Goal: Check status: Check status

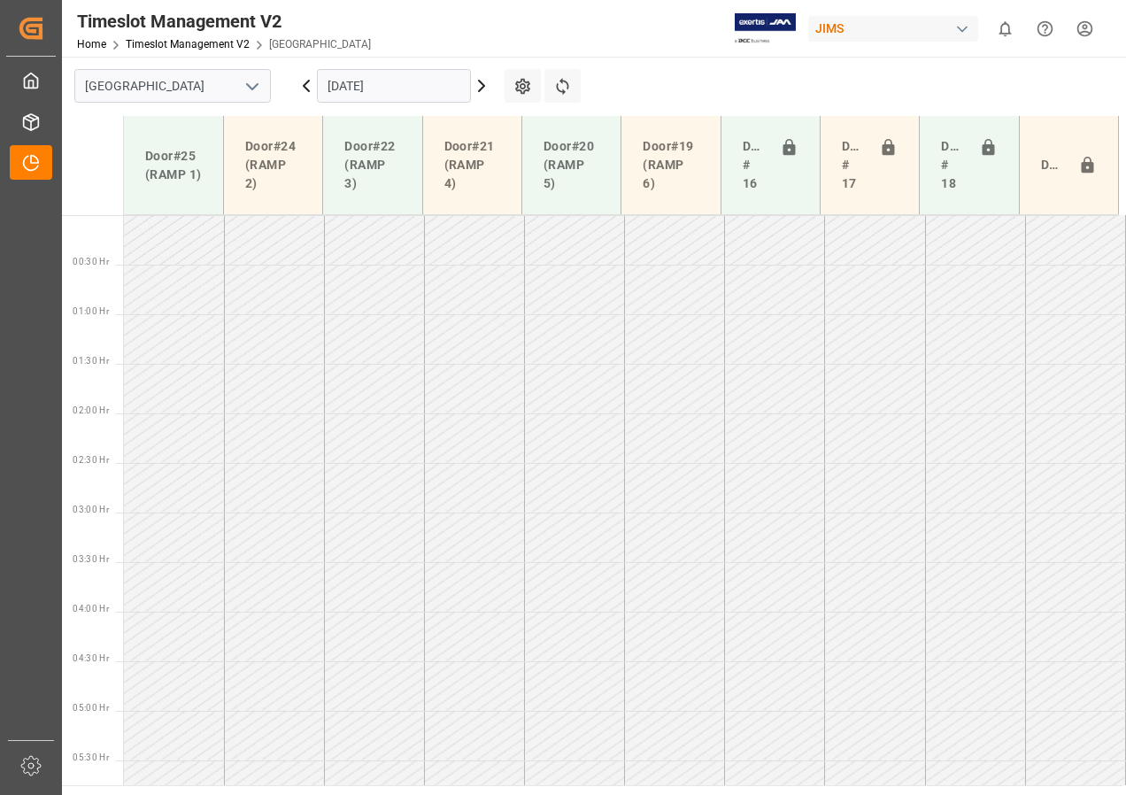
scroll to position [585, 0]
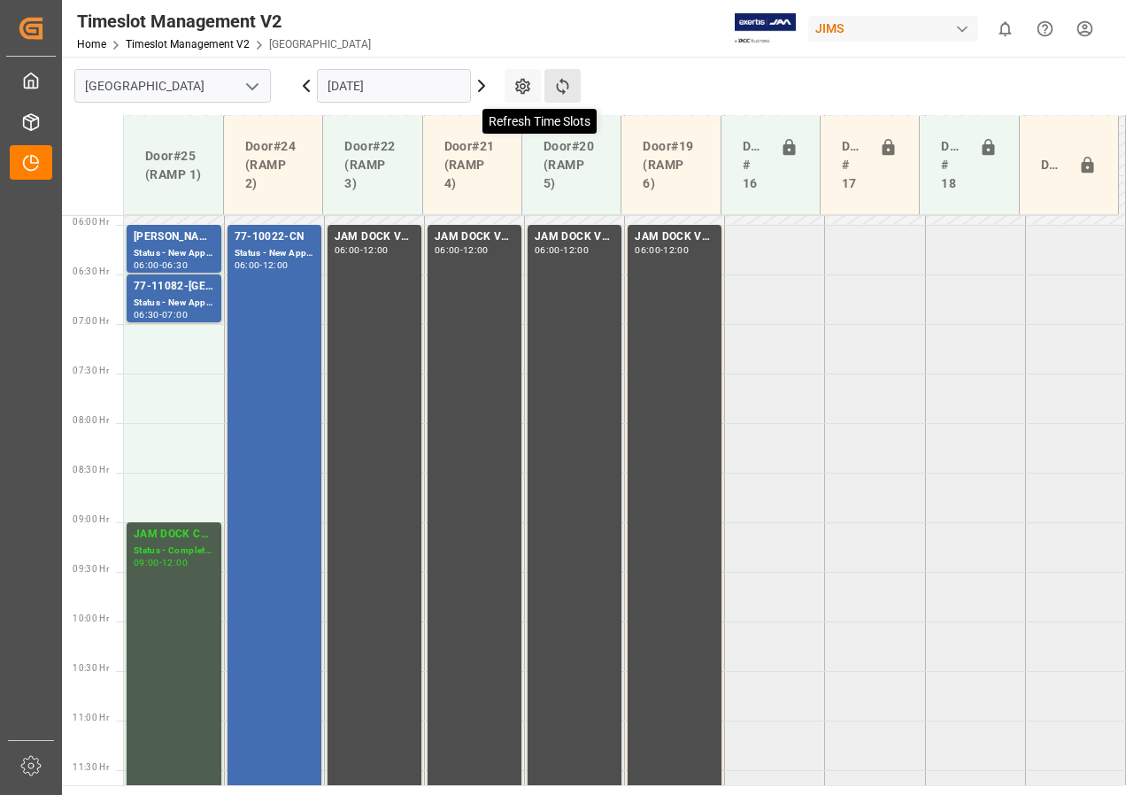
click at [564, 80] on icon at bounding box center [562, 86] width 19 height 19
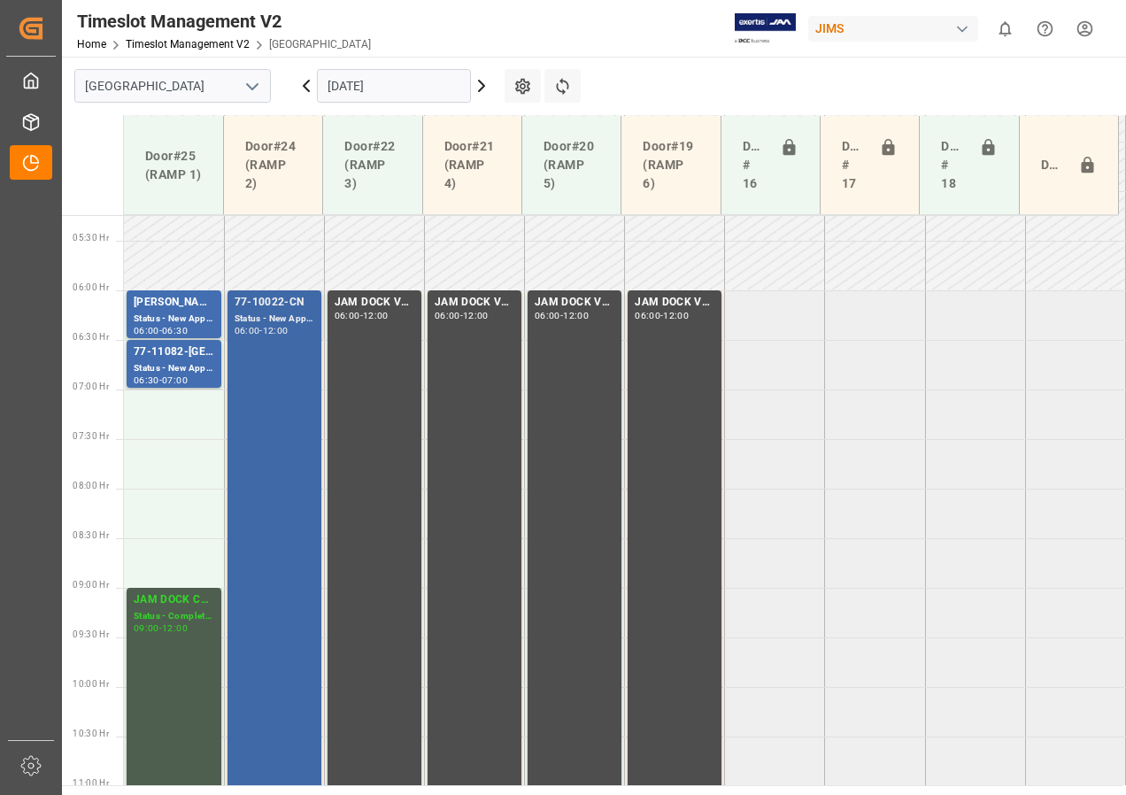
scroll to position [491, 0]
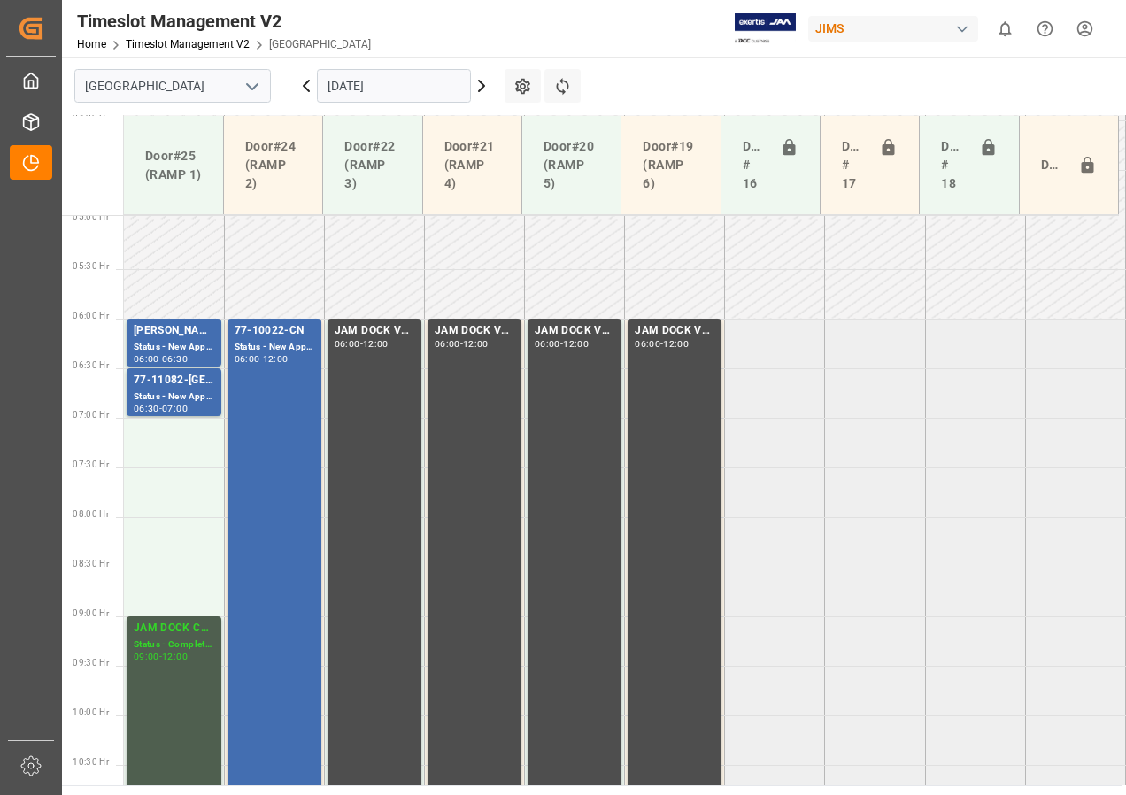
click at [482, 89] on icon at bounding box center [481, 86] width 5 height 11
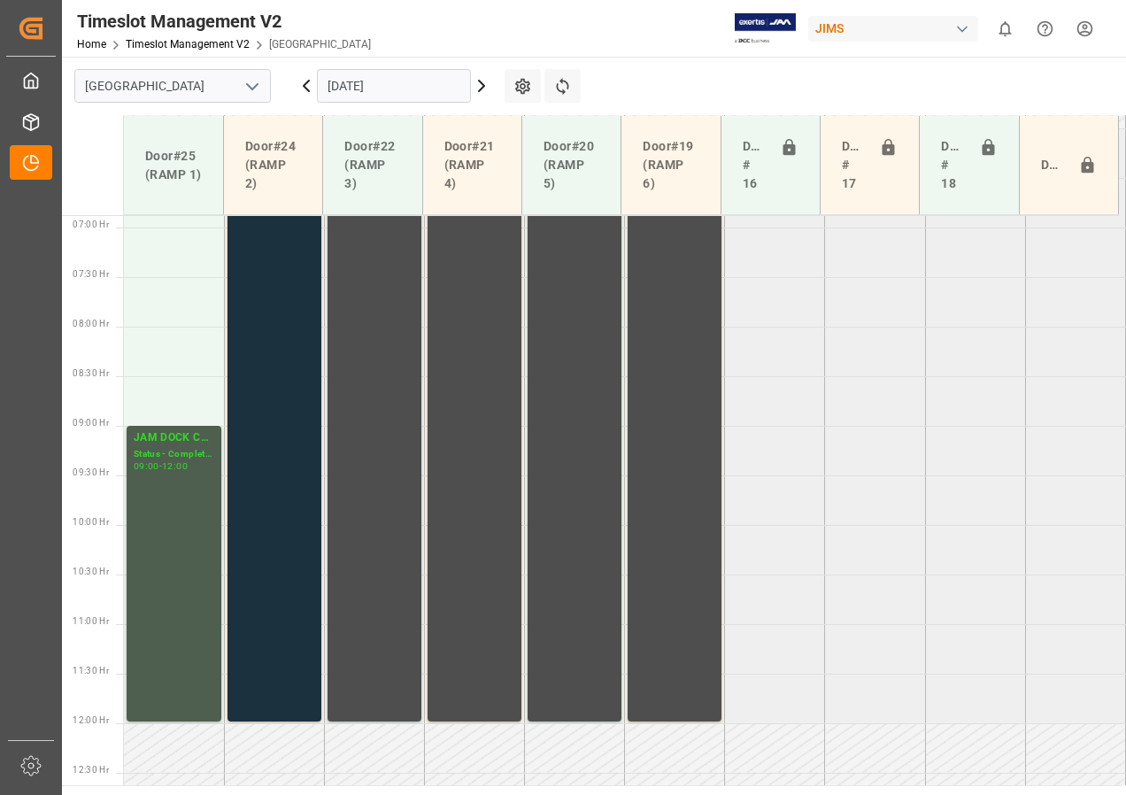
scroll to position [596, 0]
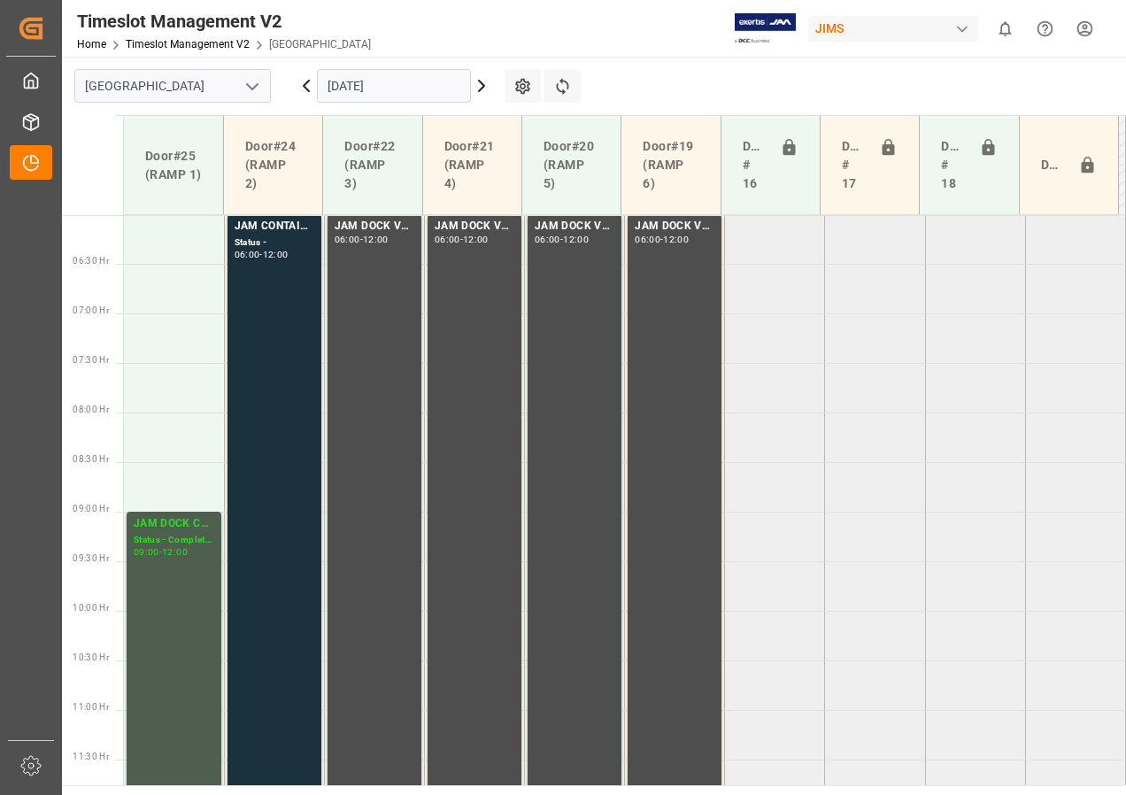
click at [304, 83] on icon at bounding box center [306, 85] width 21 height 21
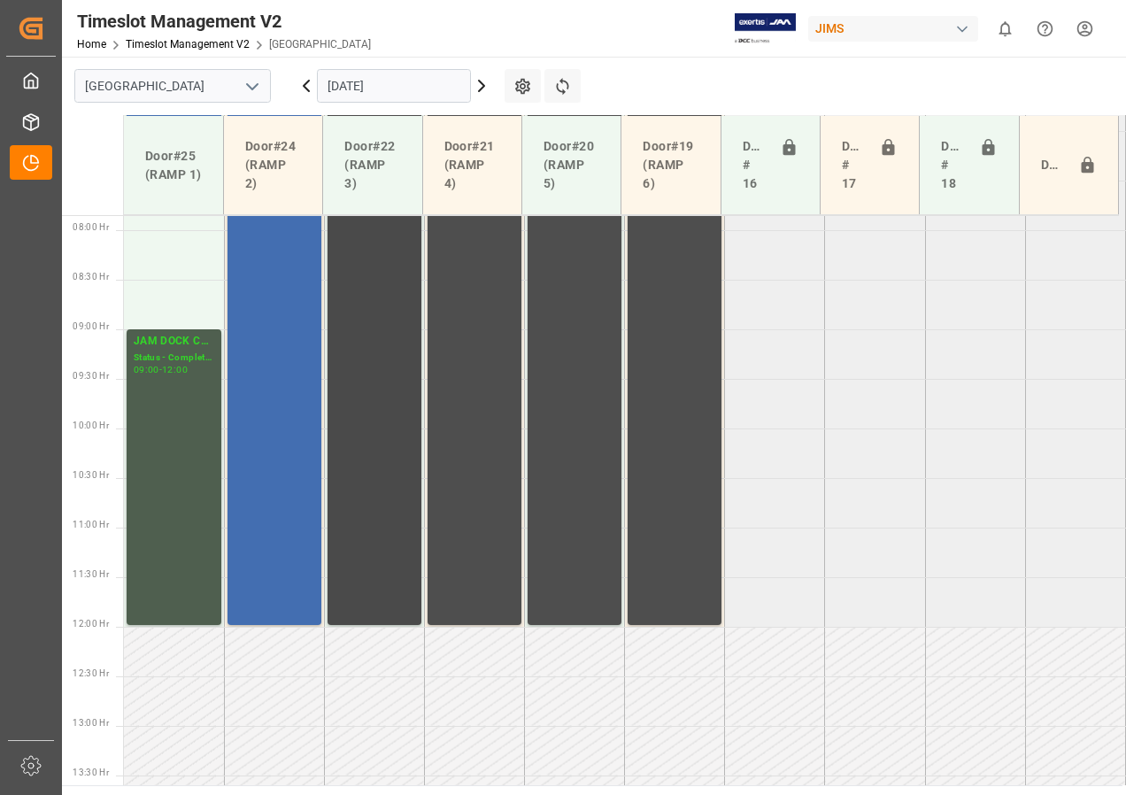
scroll to position [507, 0]
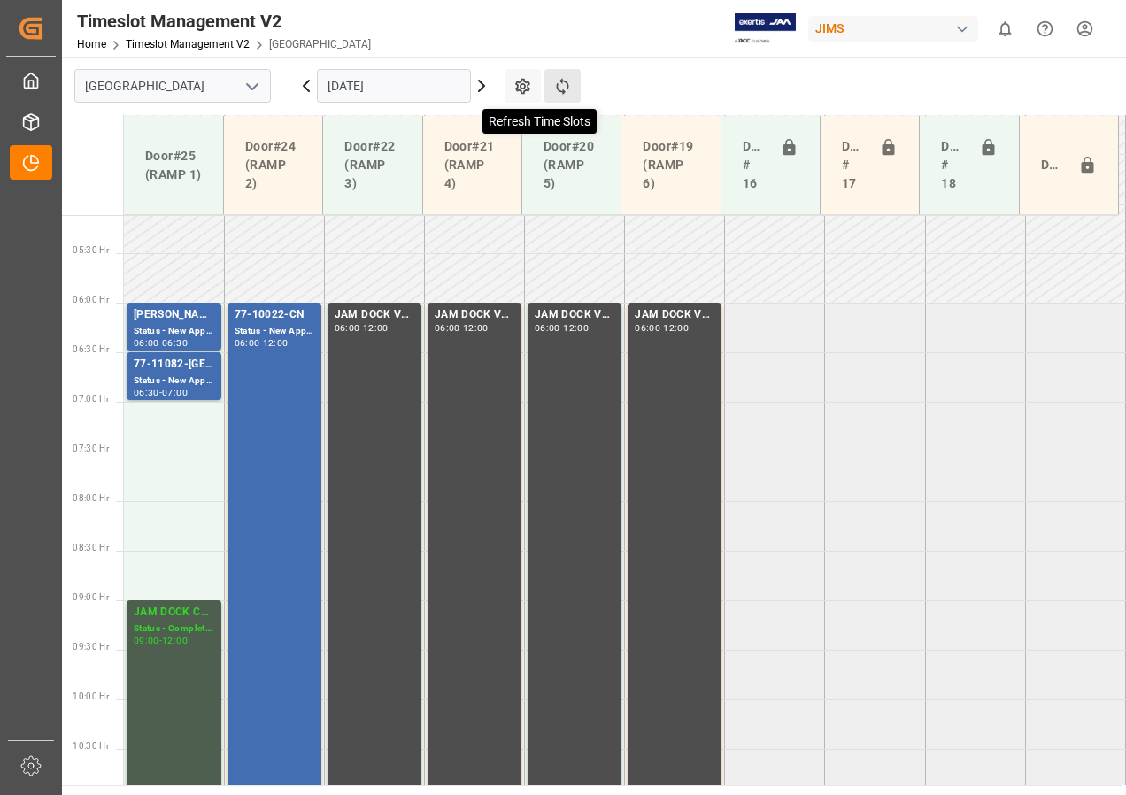
click at [563, 83] on icon at bounding box center [562, 86] width 19 height 19
click at [411, 89] on input "[DATE]" at bounding box center [394, 86] width 154 height 34
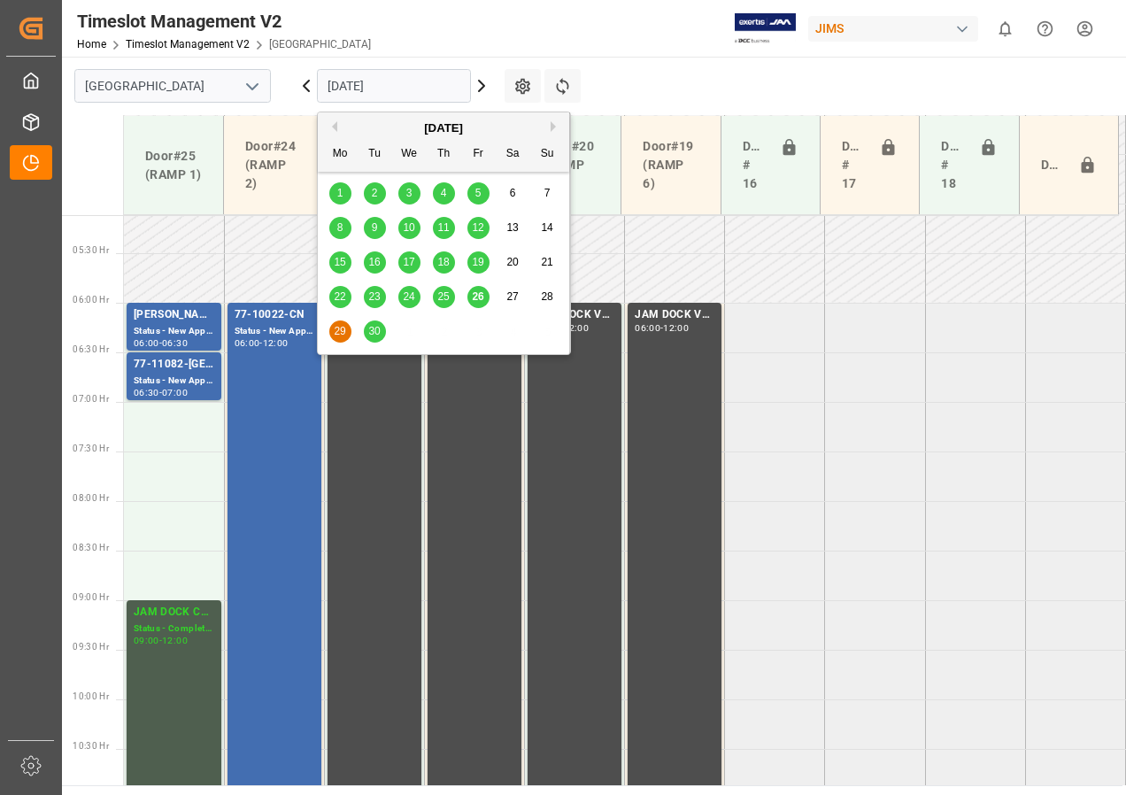
click at [344, 328] on span "29" at bounding box center [340, 331] width 12 height 12
click at [406, 91] on input "[DATE]" at bounding box center [394, 86] width 154 height 34
click at [372, 332] on span "30" at bounding box center [374, 331] width 12 height 12
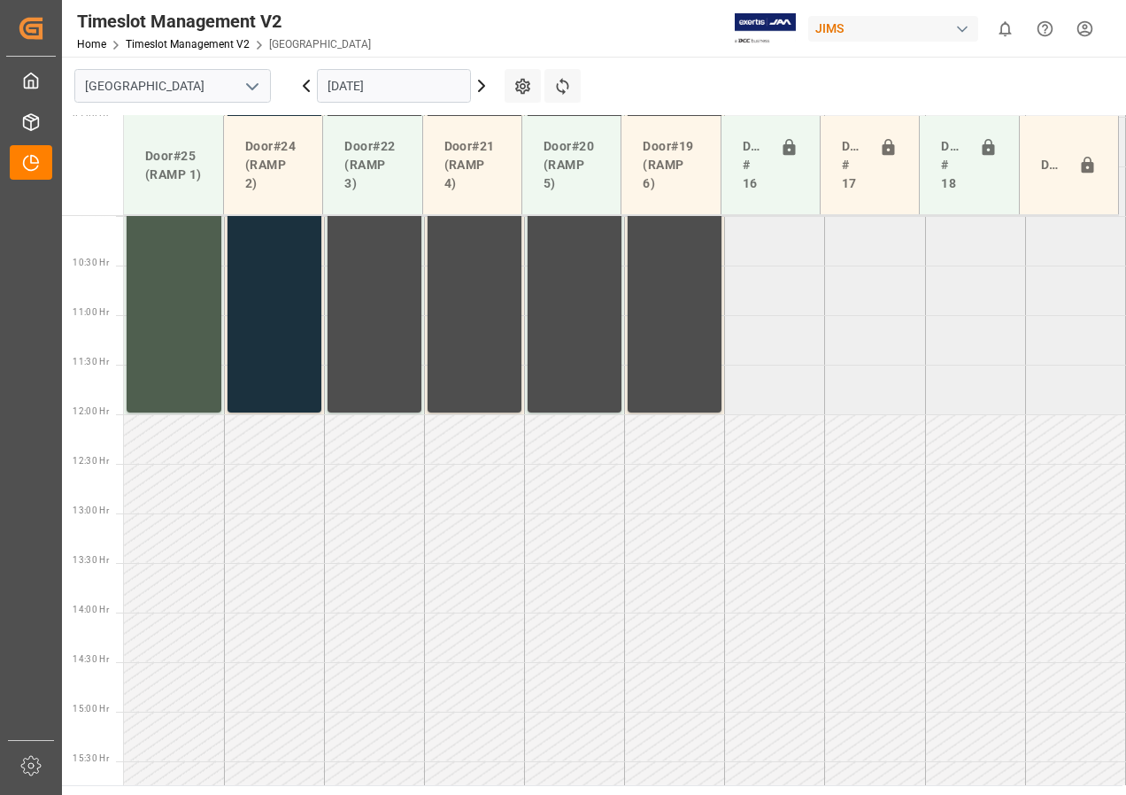
scroll to position [1215, 0]
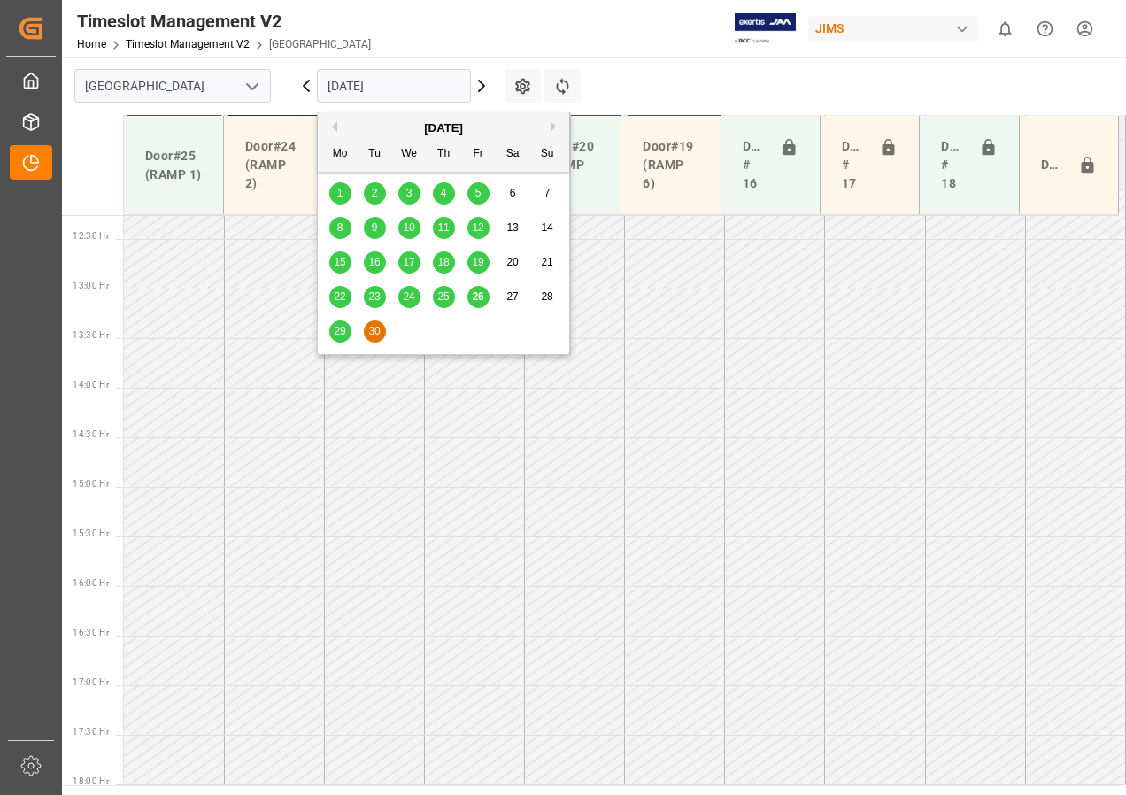
click at [343, 84] on input "[DATE]" at bounding box center [394, 86] width 154 height 34
click at [474, 292] on span "26" at bounding box center [478, 296] width 12 height 12
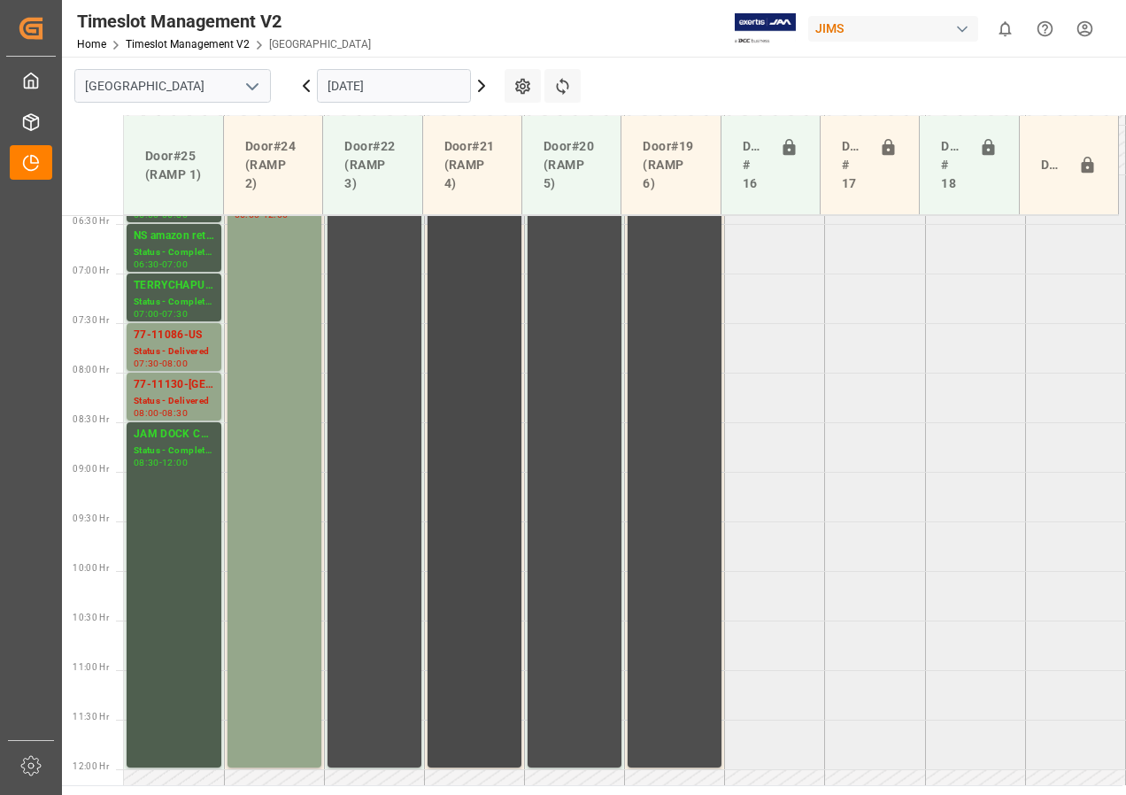
scroll to position [596, 0]
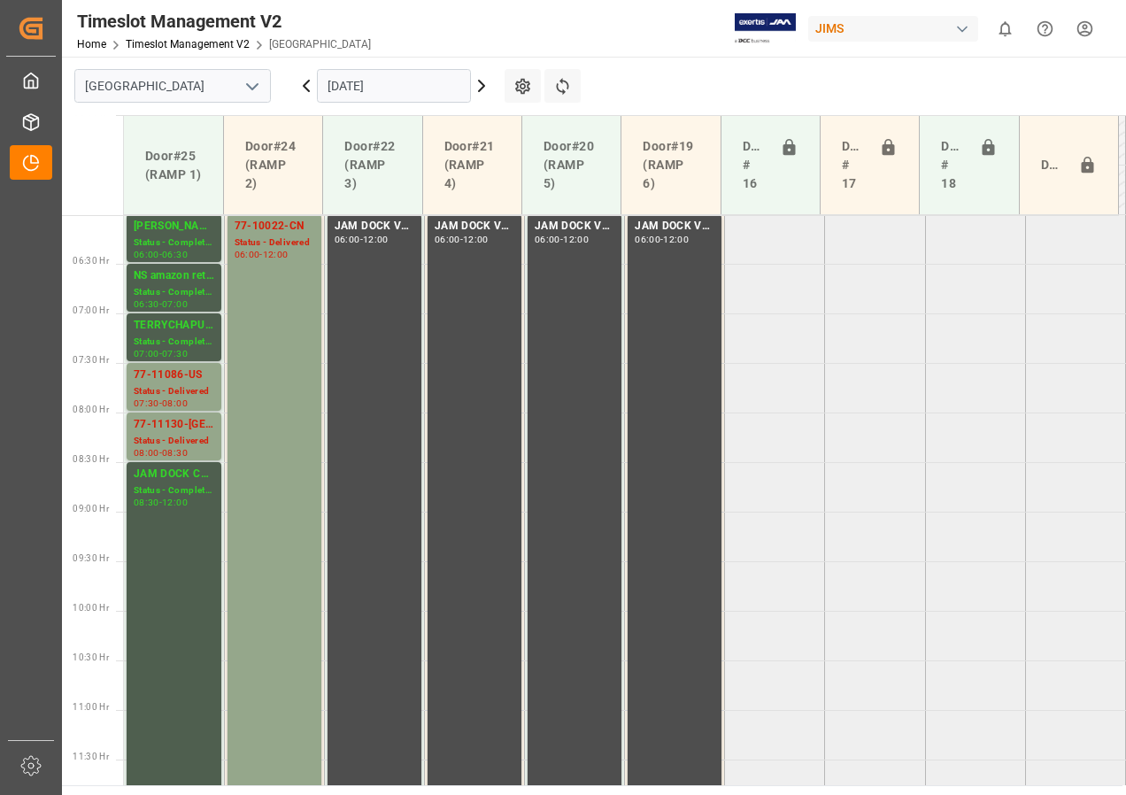
click at [382, 87] on input "[DATE]" at bounding box center [394, 86] width 154 height 34
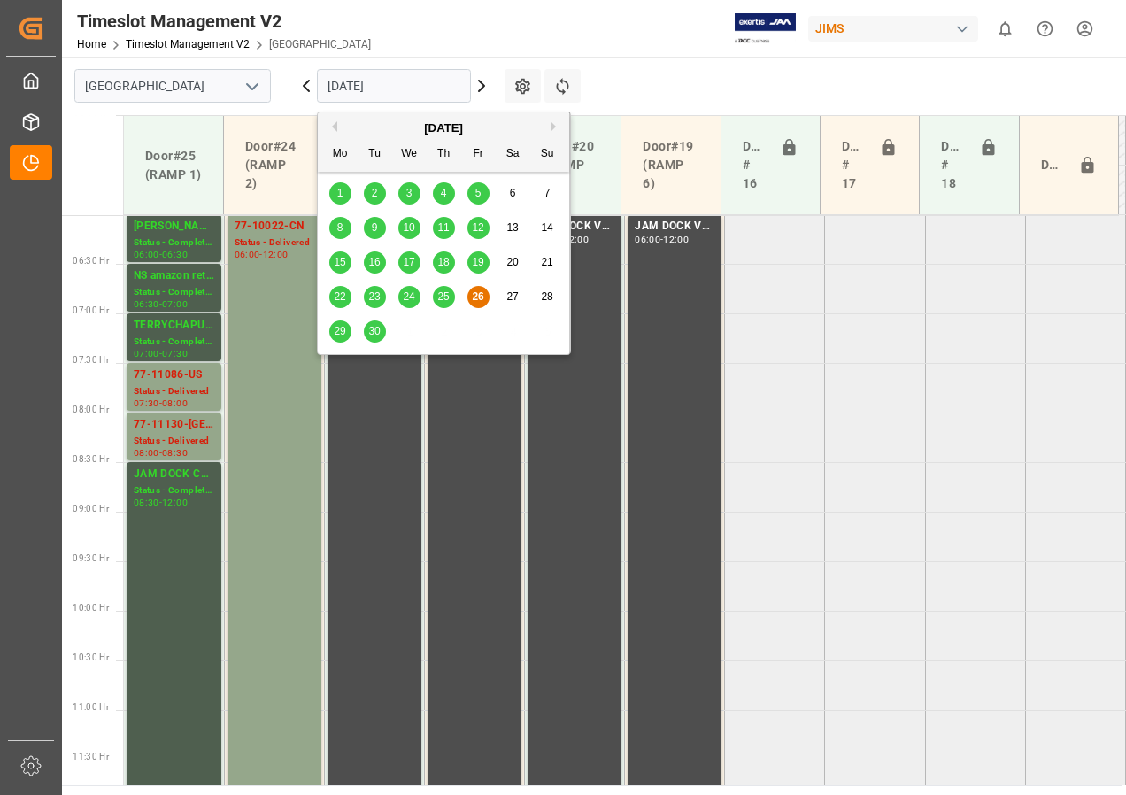
click at [340, 328] on span "29" at bounding box center [340, 331] width 12 height 12
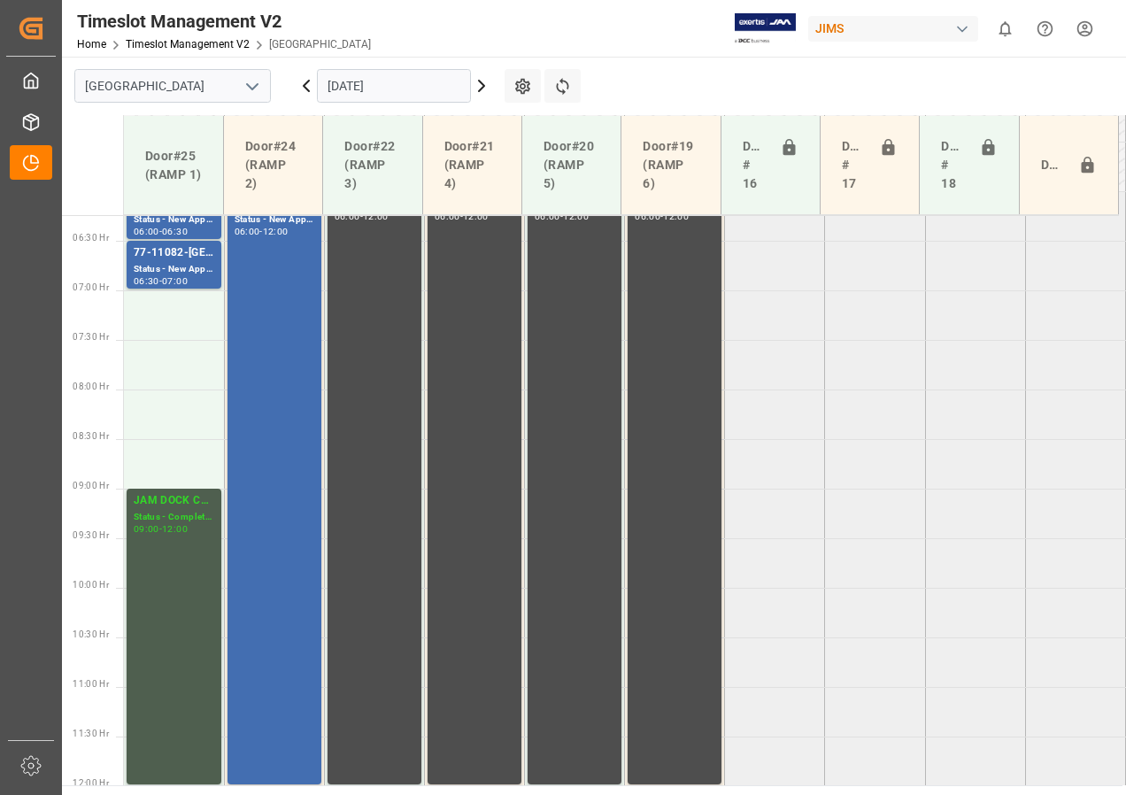
scroll to position [530, 0]
